Goal: Check status: Check status

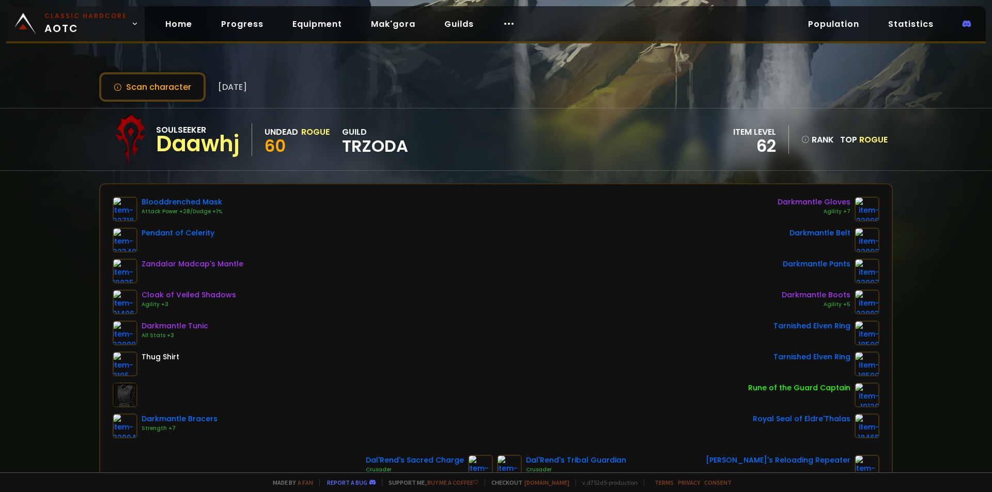
click at [90, 20] on small "Classic Hardcore" at bounding box center [85, 15] width 83 height 9
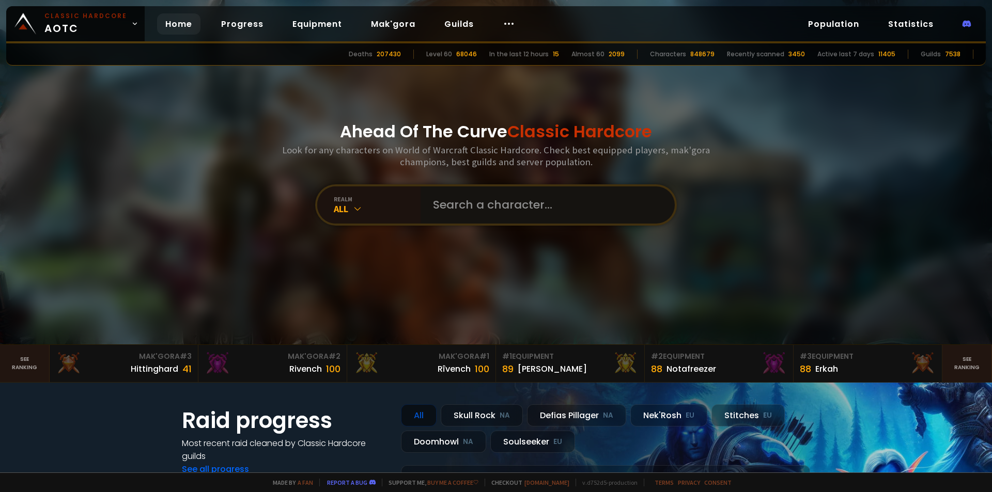
click at [483, 211] on input "text" at bounding box center [545, 204] width 236 height 37
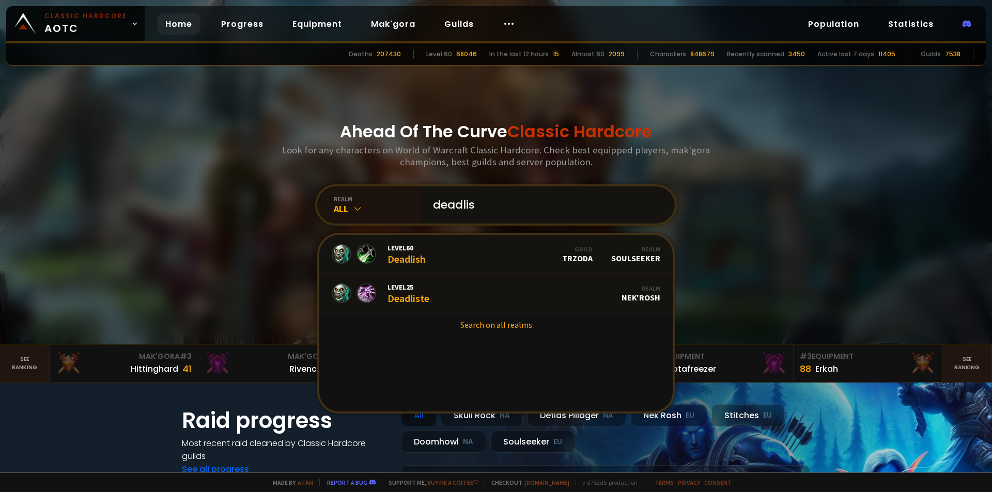
type input "deadlis"
click at [441, 259] on link "Level 60 Deadlish Guild TRZODA Realm Soulseeker" at bounding box center [495, 254] width 353 height 39
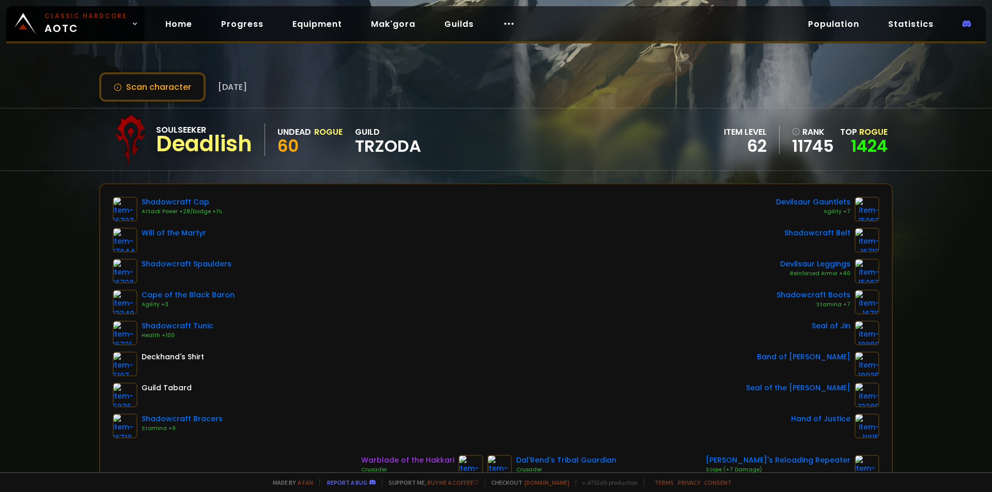
scroll to position [52, 0]
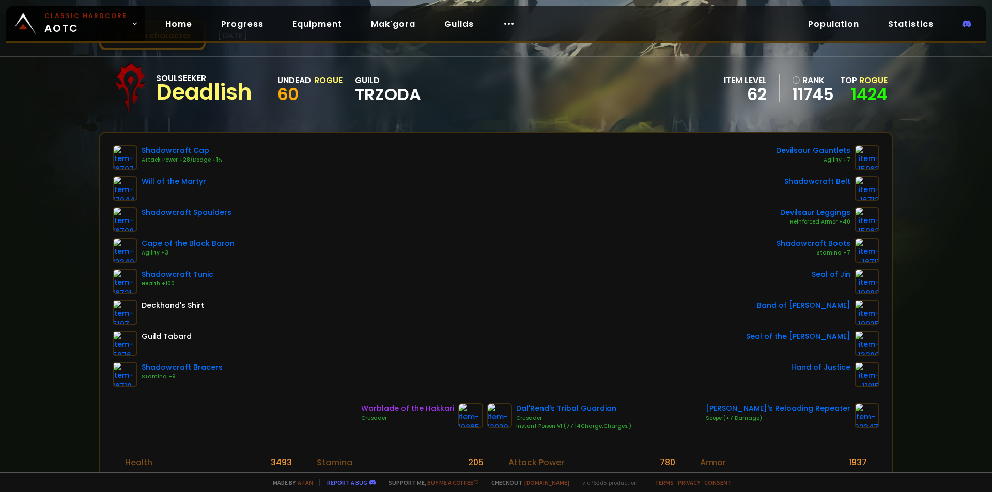
click at [701, 259] on div "Shadowcraft Cap Attack Power +28/Dodge +1% Will of the Martyr Shadowcraft Spaul…" at bounding box center [496, 266] width 767 height 242
click at [285, 276] on div "Shadowcraft Cap Attack Power +28/Dodge +1% Will of the Martyr Shadowcraft Spaul…" at bounding box center [496, 266] width 767 height 242
click at [535, 240] on div "Shadowcraft Cap Attack Power +28/Dodge +1% Will of the Martyr Shadowcraft Spaul…" at bounding box center [496, 266] width 767 height 242
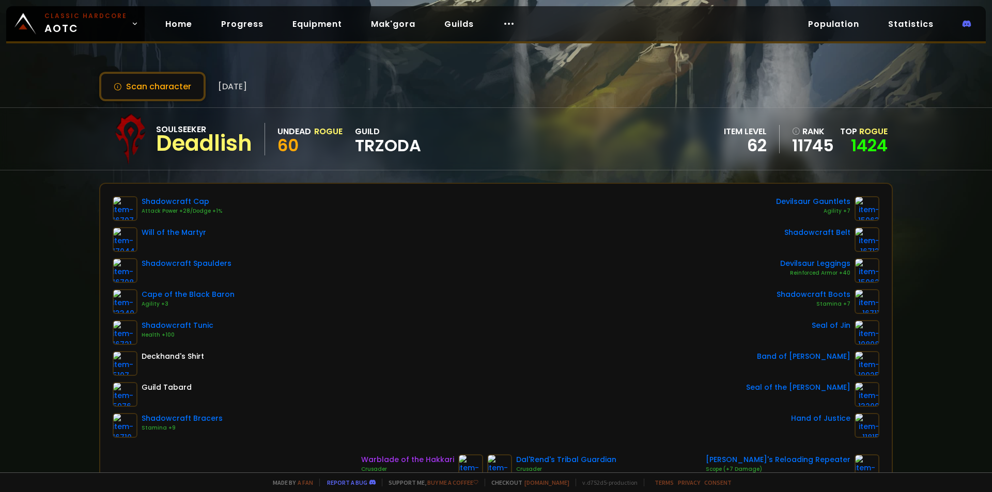
scroll to position [0, 0]
click at [159, 92] on button "Scan character" at bounding box center [152, 86] width 106 height 29
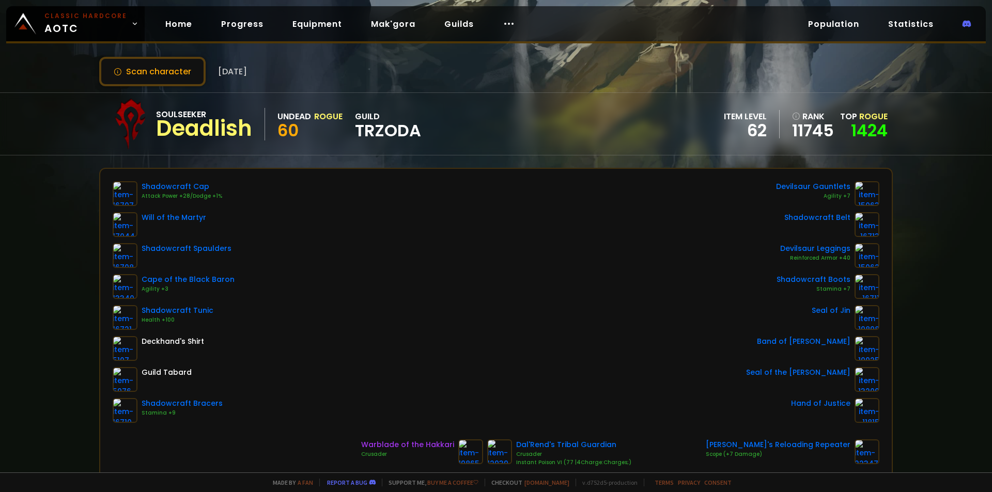
scroll to position [52, 0]
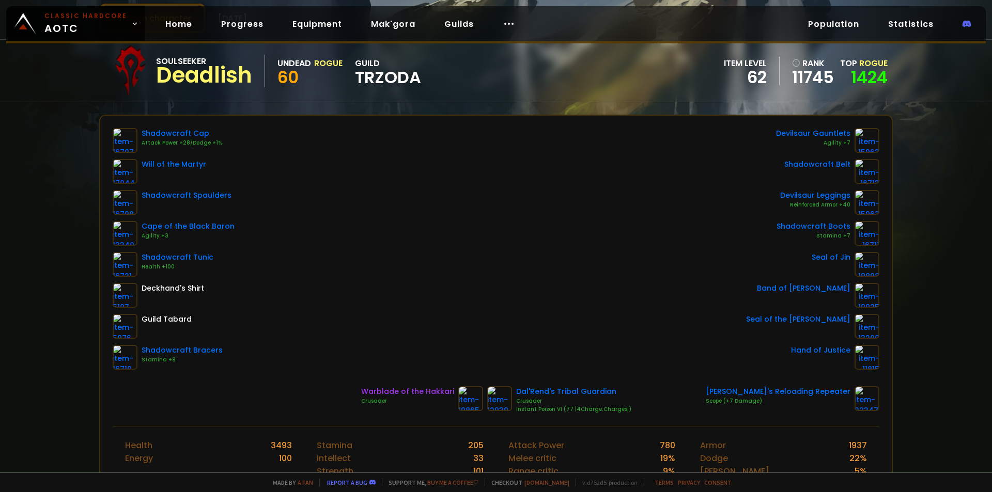
scroll to position [103, 0]
